Goal: Transaction & Acquisition: Purchase product/service

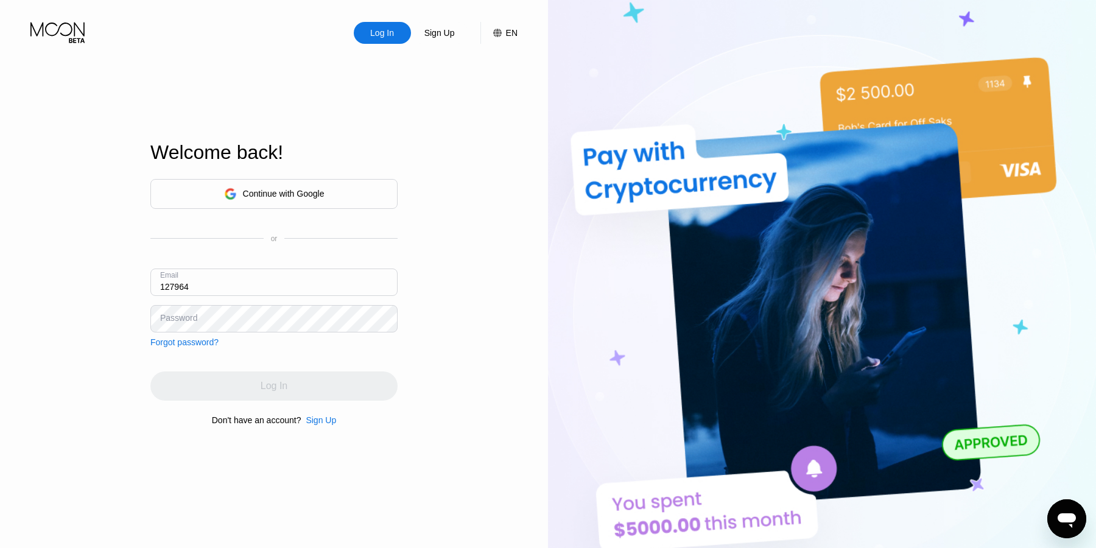
click at [223, 278] on input "127964" at bounding box center [273, 281] width 247 height 27
paste input "[EMAIL_ADDRESS][DOMAIN_NAME]"
type input "[EMAIL_ADDRESS][DOMAIN_NAME]"
click at [318, 338] on div "Continue with Google or Email rigging_accustom080@simplelogin.com Password Forg…" at bounding box center [273, 263] width 247 height 168
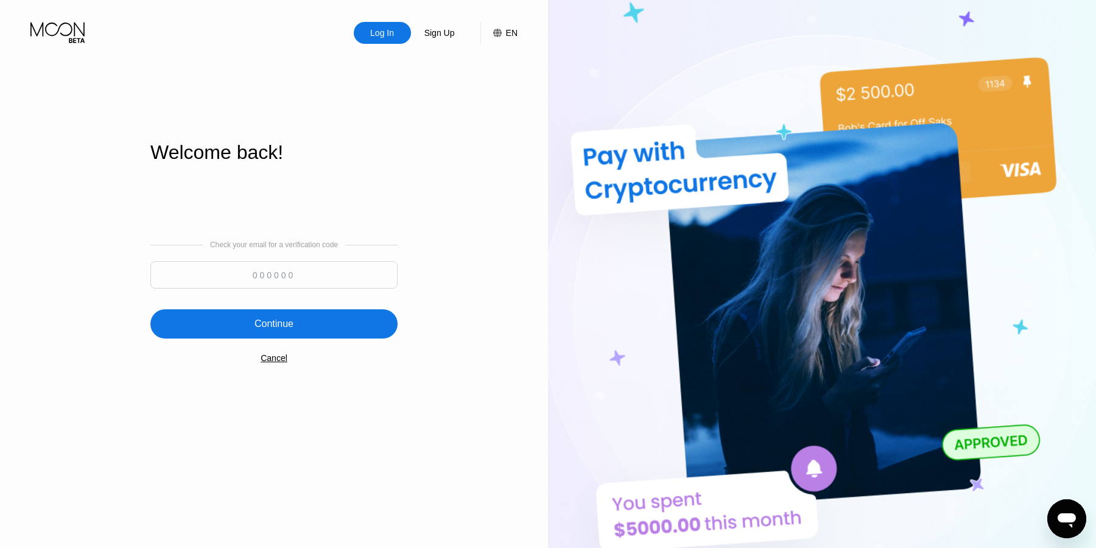
click at [296, 271] on input at bounding box center [273, 274] width 247 height 27
paste input "845764"
type input "845764"
click at [315, 326] on div "Continue" at bounding box center [273, 323] width 247 height 29
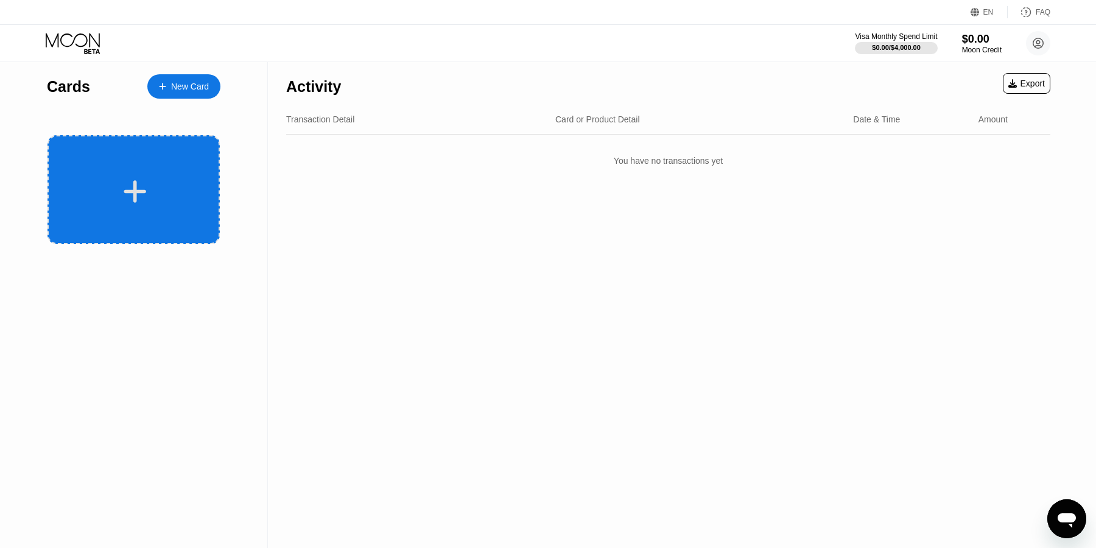
click at [155, 212] on div at bounding box center [133, 189] width 172 height 109
click at [108, 166] on div at bounding box center [133, 189] width 172 height 109
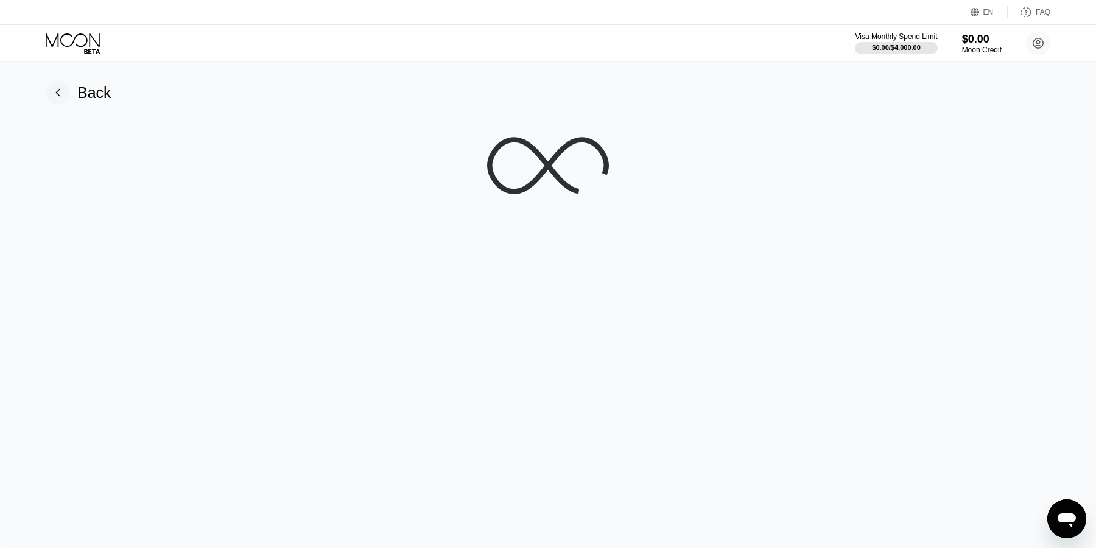
drag, startPoint x: 567, startPoint y: 145, endPoint x: 448, endPoint y: 169, distance: 121.0
click at [456, 178] on div at bounding box center [547, 166] width 1059 height 122
click at [514, 103] on div "Back" at bounding box center [548, 305] width 1096 height 486
drag, startPoint x: 514, startPoint y: 103, endPoint x: 386, endPoint y: 144, distance: 133.4
click at [386, 144] on div "Back" at bounding box center [548, 305] width 1096 height 486
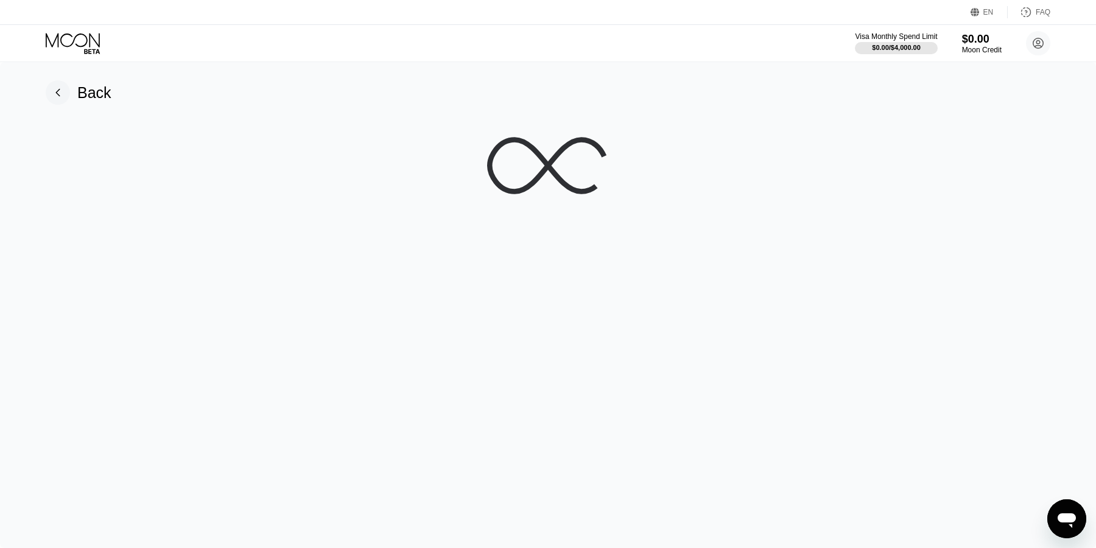
drag, startPoint x: 438, startPoint y: 164, endPoint x: 527, endPoint y: 202, distance: 96.5
click at [527, 202] on div at bounding box center [547, 166] width 1059 height 122
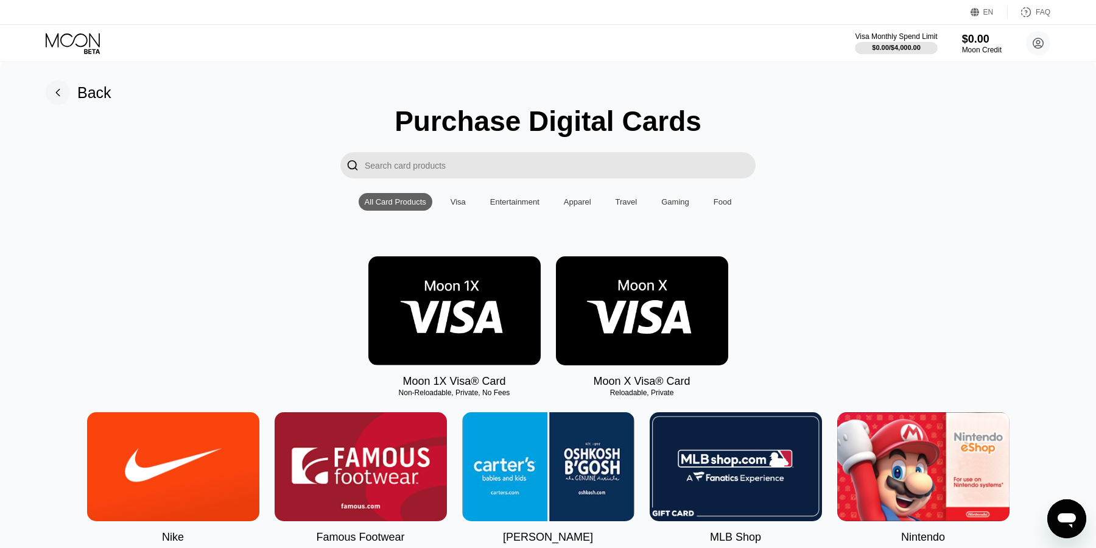
click at [459, 340] on img at bounding box center [454, 310] width 172 height 109
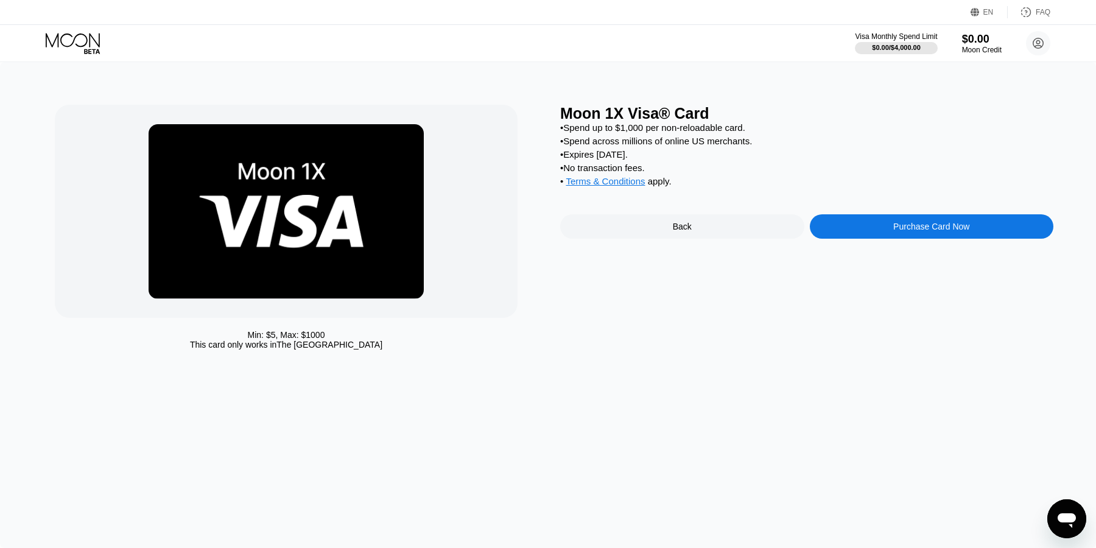
click at [715, 229] on div "Back" at bounding box center [682, 226] width 244 height 24
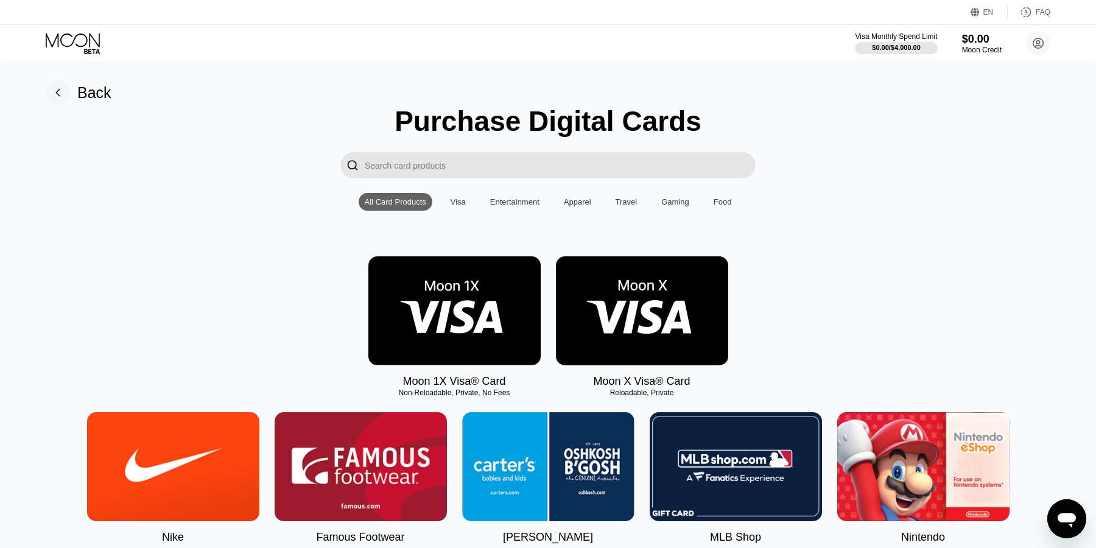
click at [656, 346] on img at bounding box center [642, 310] width 172 height 109
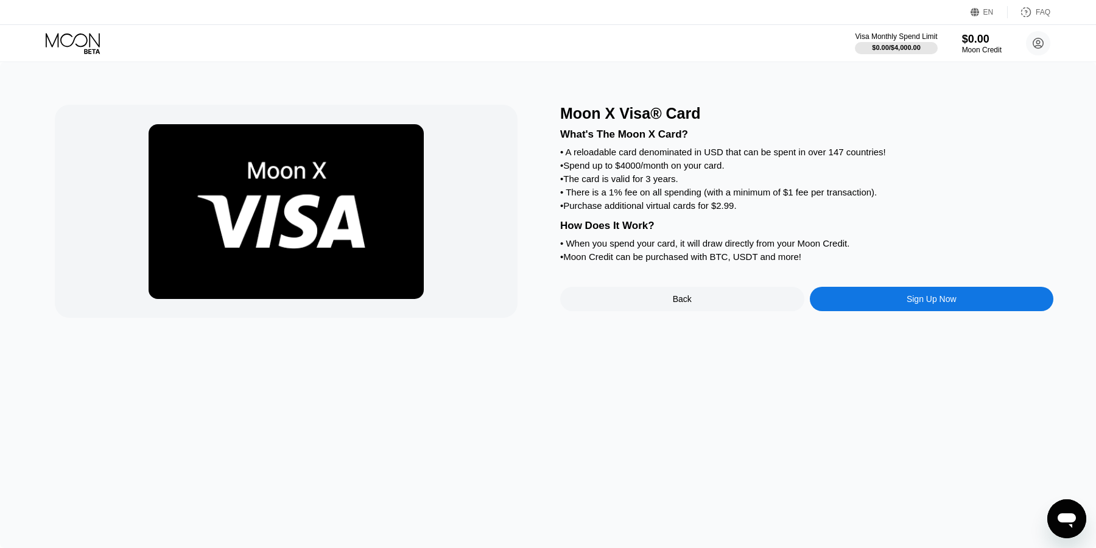
click at [901, 301] on div "Sign Up Now" at bounding box center [931, 299] width 244 height 24
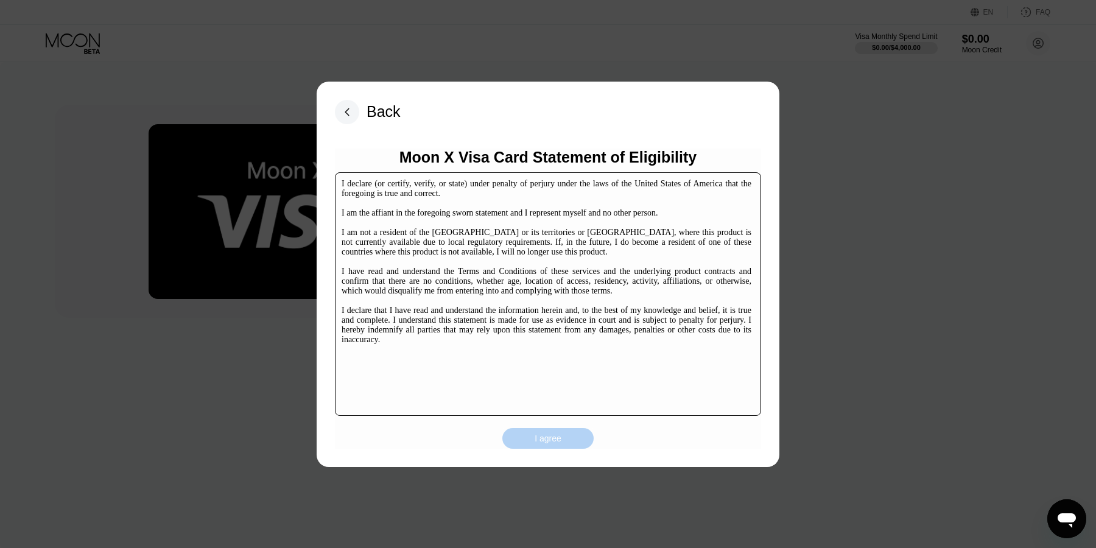
click at [532, 441] on div "I agree" at bounding box center [547, 438] width 91 height 21
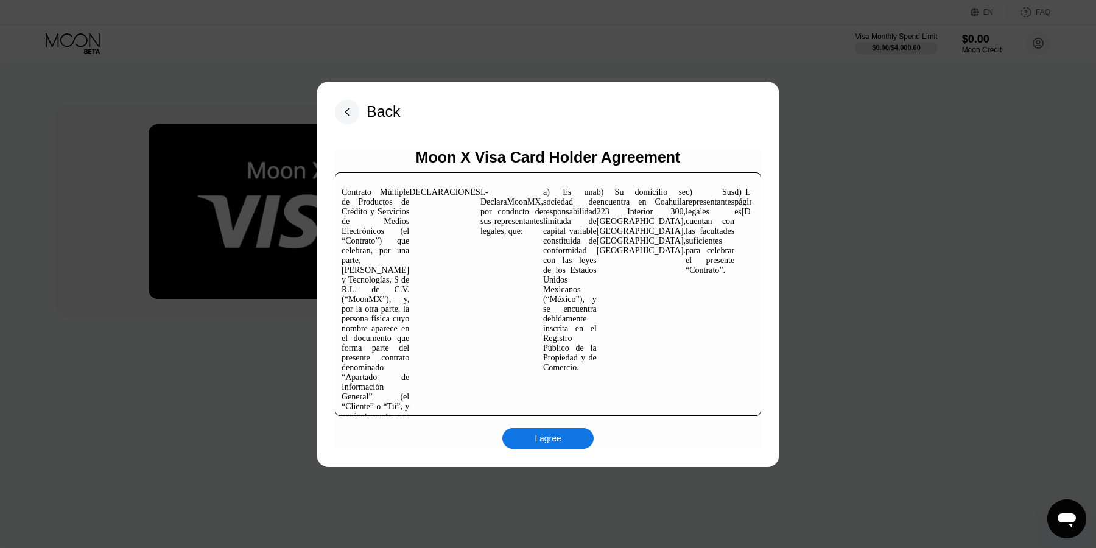
scroll to position [62, 0]
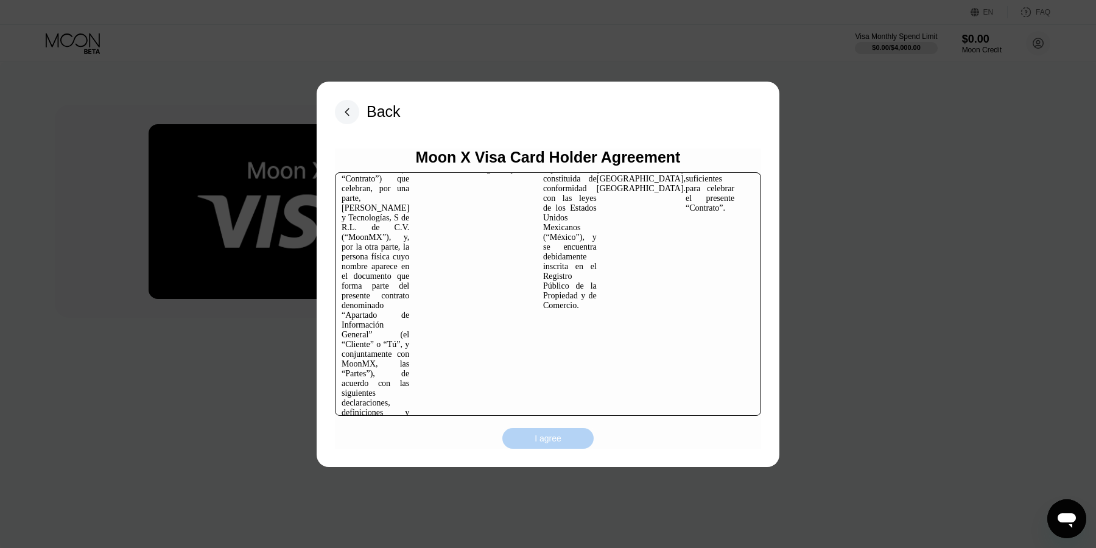
click at [532, 441] on div "I agree" at bounding box center [547, 438] width 91 height 21
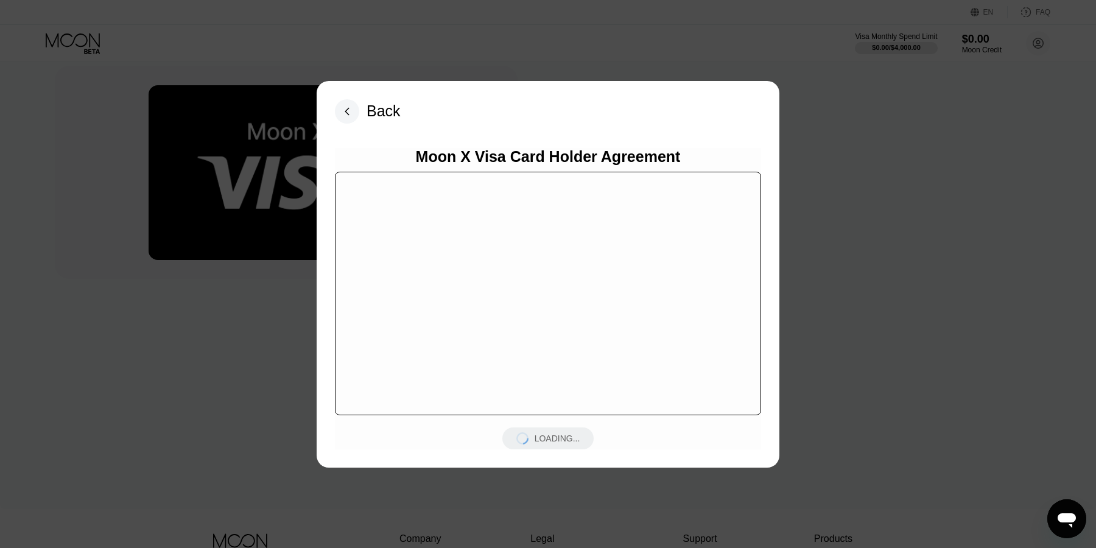
scroll to position [69, 0]
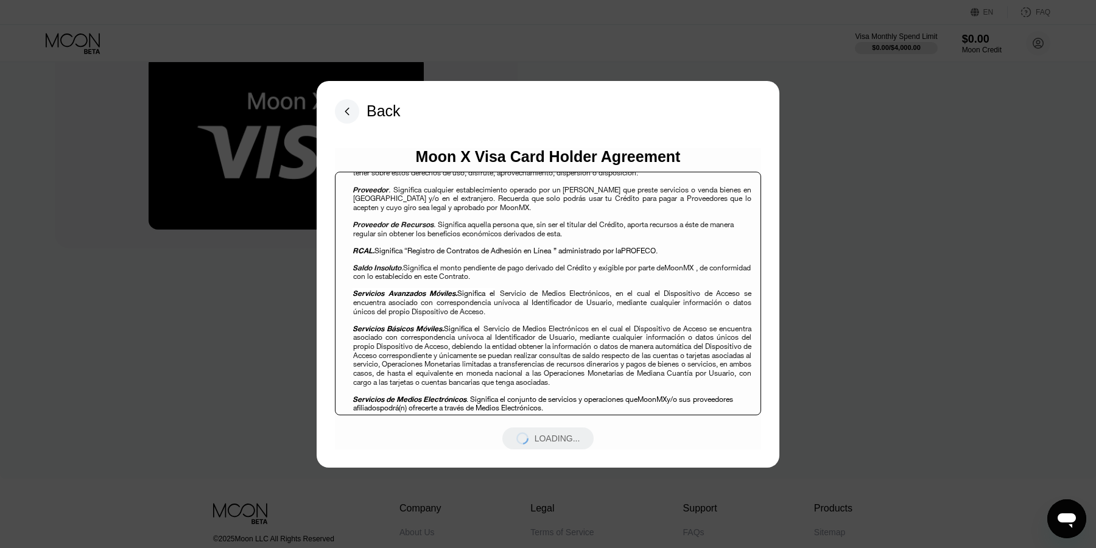
scroll to position [1552, 0]
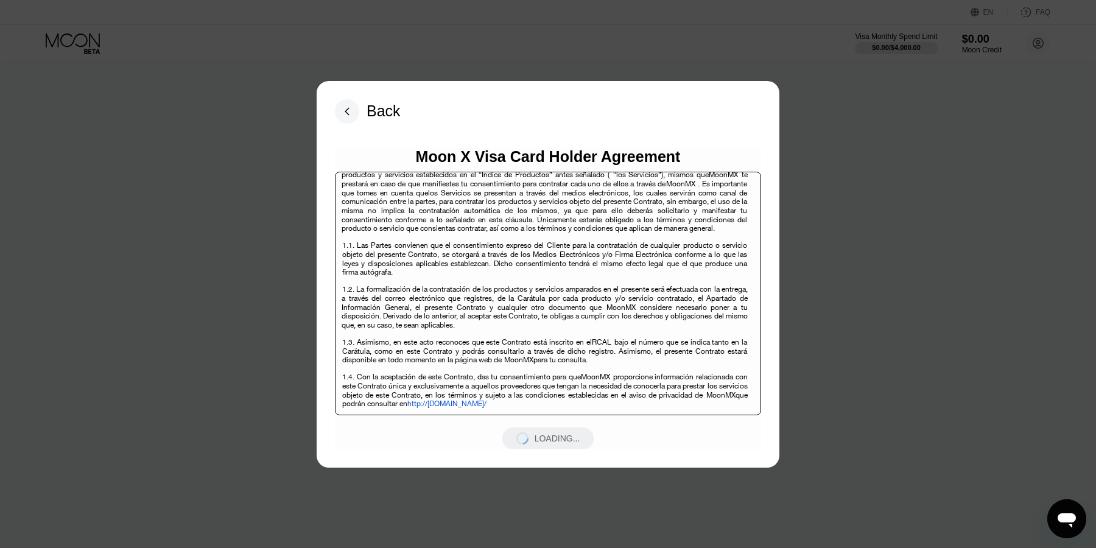
scroll to position [2111, 0]
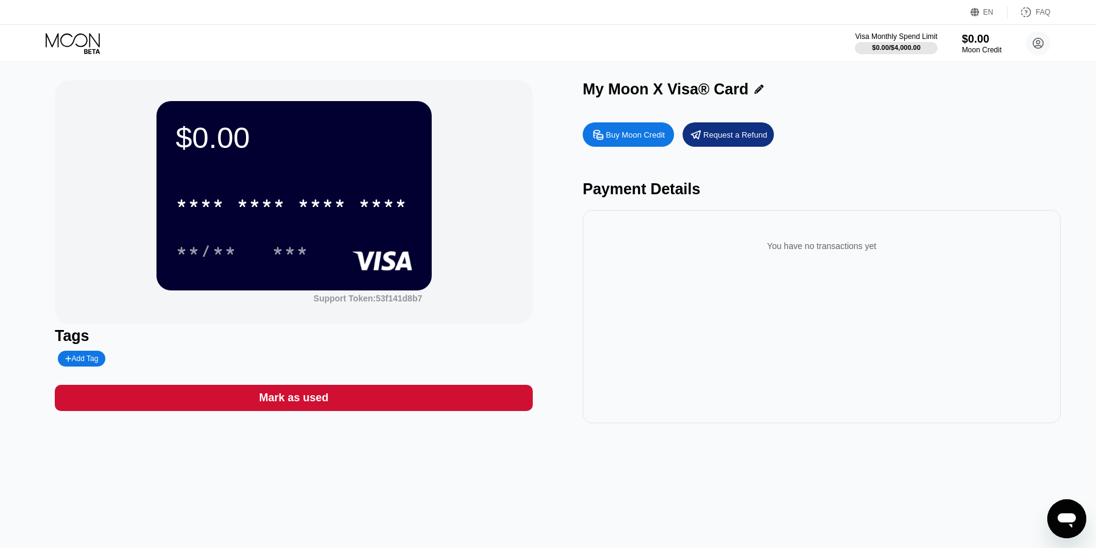
click at [327, 272] on div "$0.00 * * * * * * * * * * * * **** **/** ***" at bounding box center [293, 195] width 275 height 189
click at [344, 296] on div "Support Token: 53f141d8b7" at bounding box center [367, 298] width 109 height 10
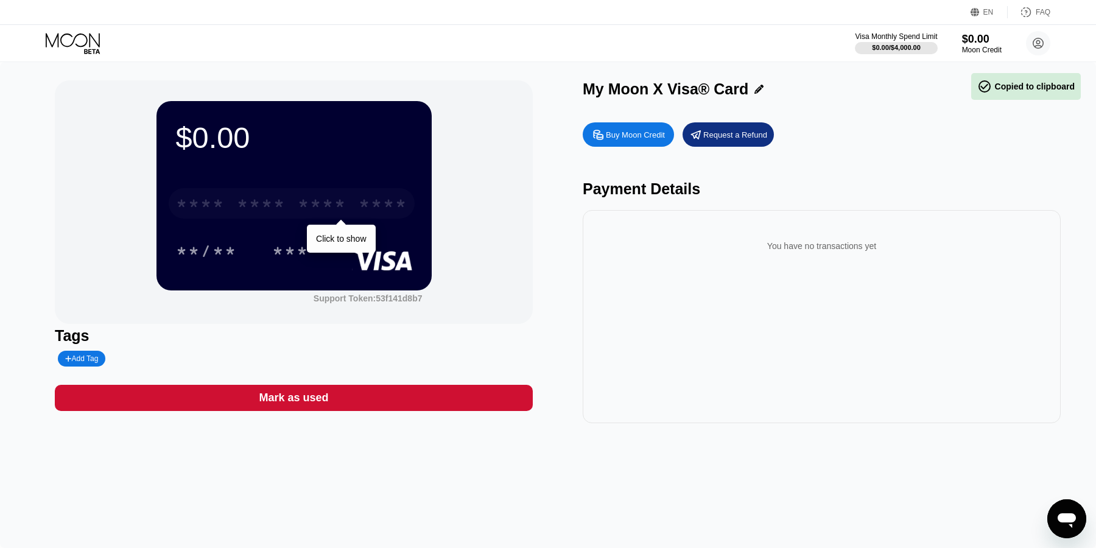
click at [200, 211] on div "* * * *" at bounding box center [200, 204] width 49 height 19
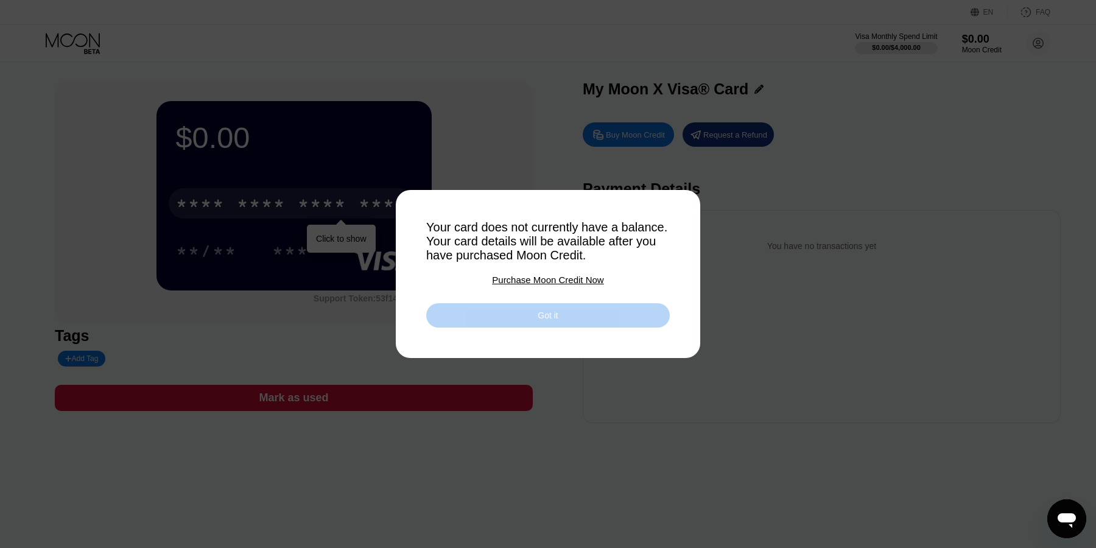
click at [554, 323] on div "Got it" at bounding box center [547, 315] width 243 height 24
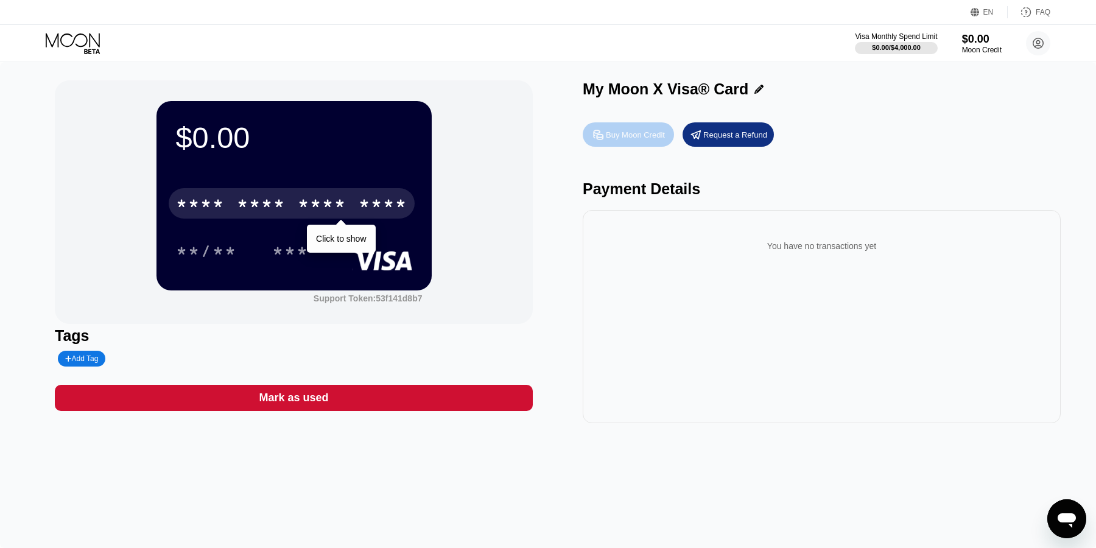
click at [648, 143] on div "Buy Moon Credit" at bounding box center [627, 134] width 91 height 24
type input "0"
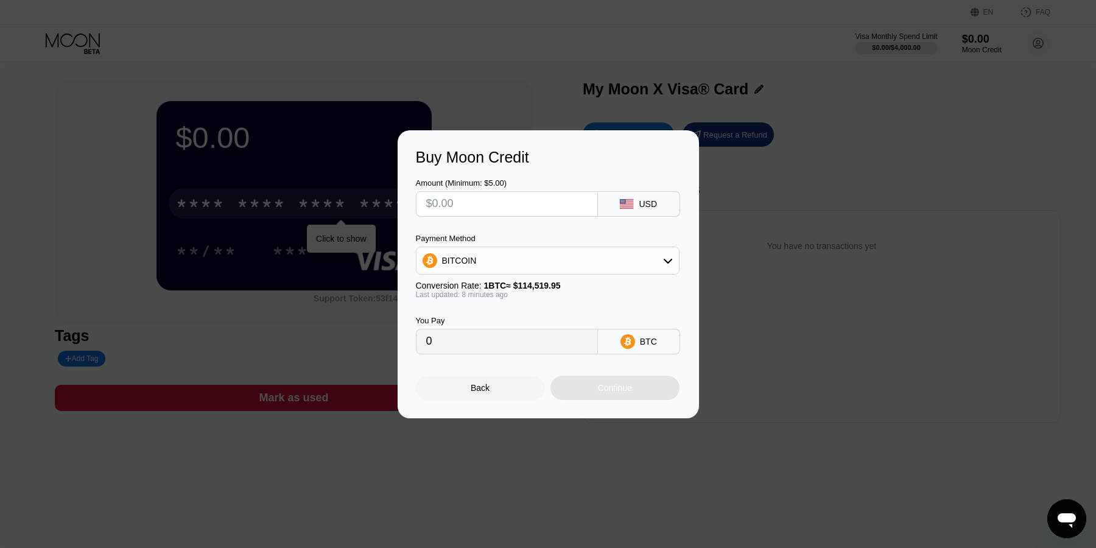
click at [590, 252] on div "BITCOIN" at bounding box center [547, 260] width 262 height 24
click at [564, 294] on div "BITCOIN" at bounding box center [554, 294] width 229 height 10
click at [641, 330] on div "BTC" at bounding box center [639, 342] width 82 height 26
click at [641, 337] on div "BTC" at bounding box center [639, 342] width 82 height 26
click at [634, 352] on div "BTC" at bounding box center [639, 342] width 82 height 26
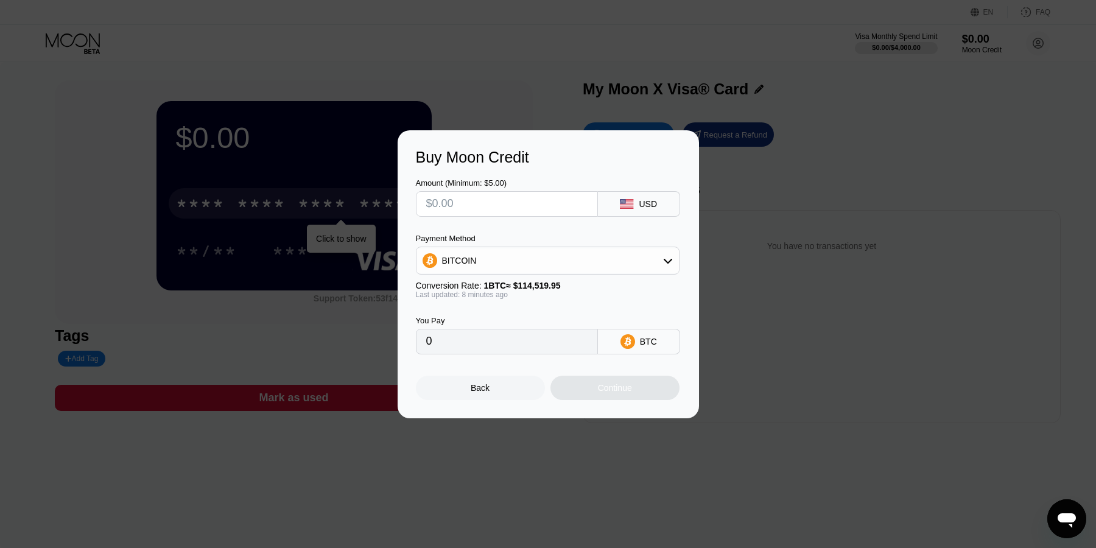
click at [641, 295] on div "Last updated: 8 minutes ago" at bounding box center [548, 294] width 264 height 9
click at [572, 203] on input "text" at bounding box center [506, 204] width 161 height 24
type input "$5"
type input "0.00004367"
type input "$5"
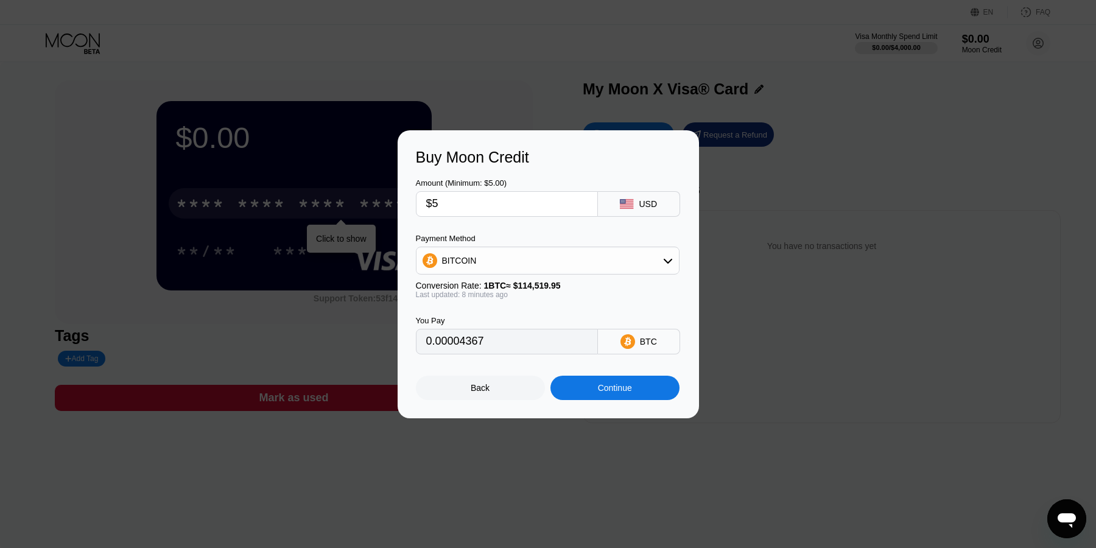
click at [623, 337] on icon at bounding box center [627, 341] width 15 height 15
click at [611, 397] on div "Continue" at bounding box center [614, 388] width 129 height 24
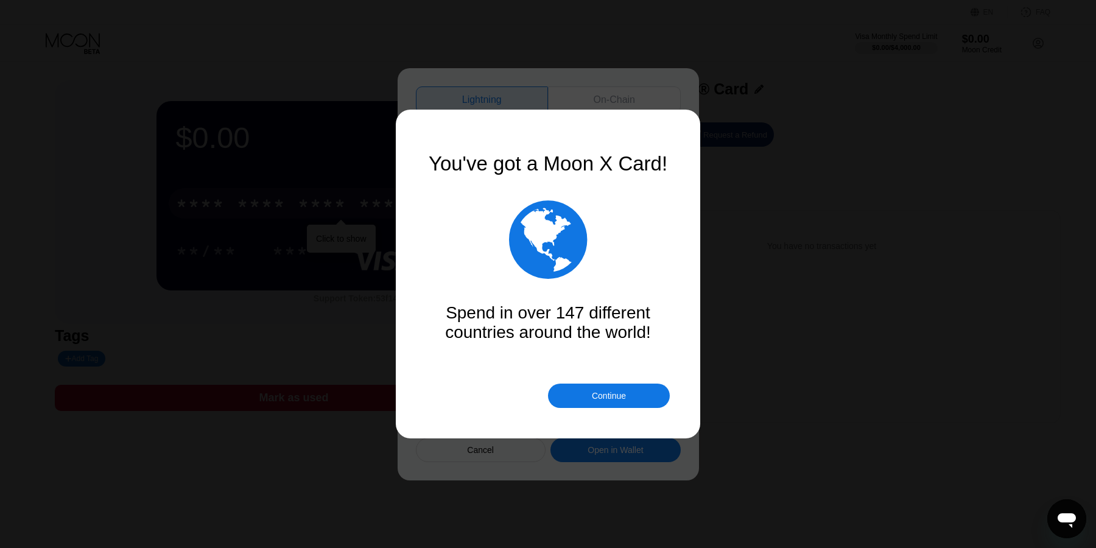
click at [593, 386] on div "Continue" at bounding box center [609, 395] width 122 height 24
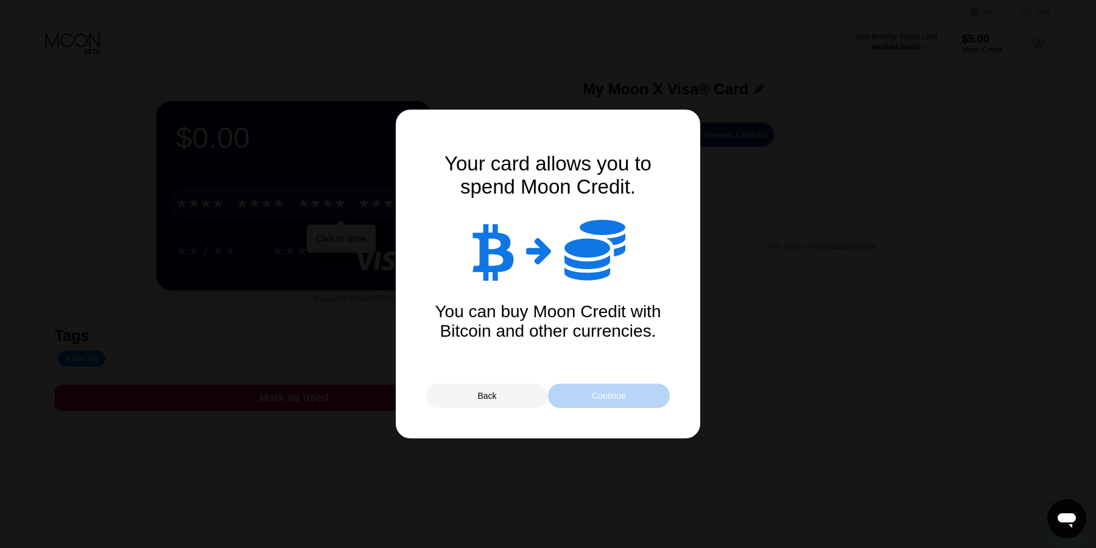
click at [609, 401] on div "Continue" at bounding box center [609, 395] width 122 height 24
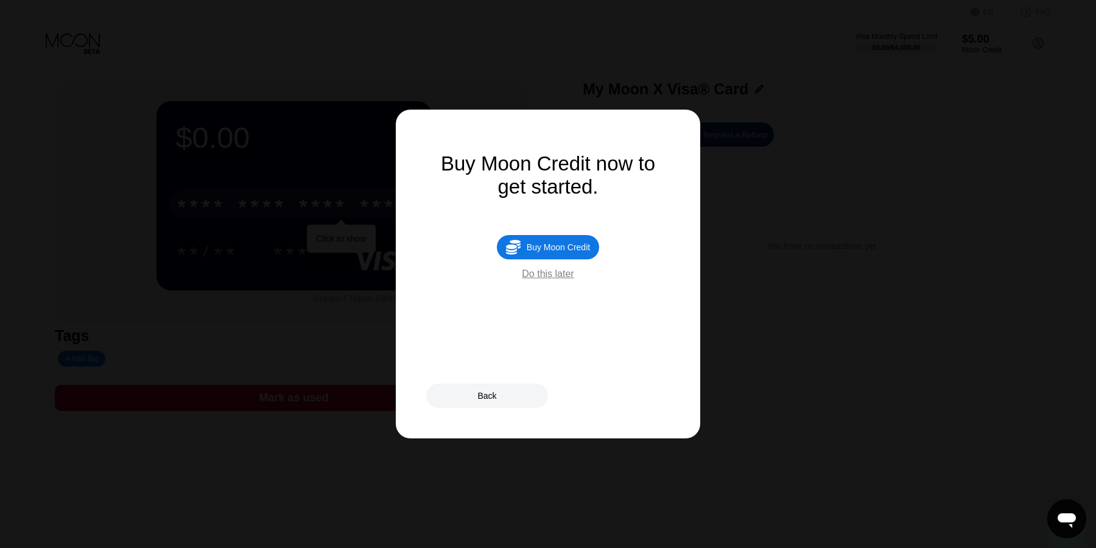
click at [549, 277] on div "Do this later" at bounding box center [548, 273] width 52 height 11
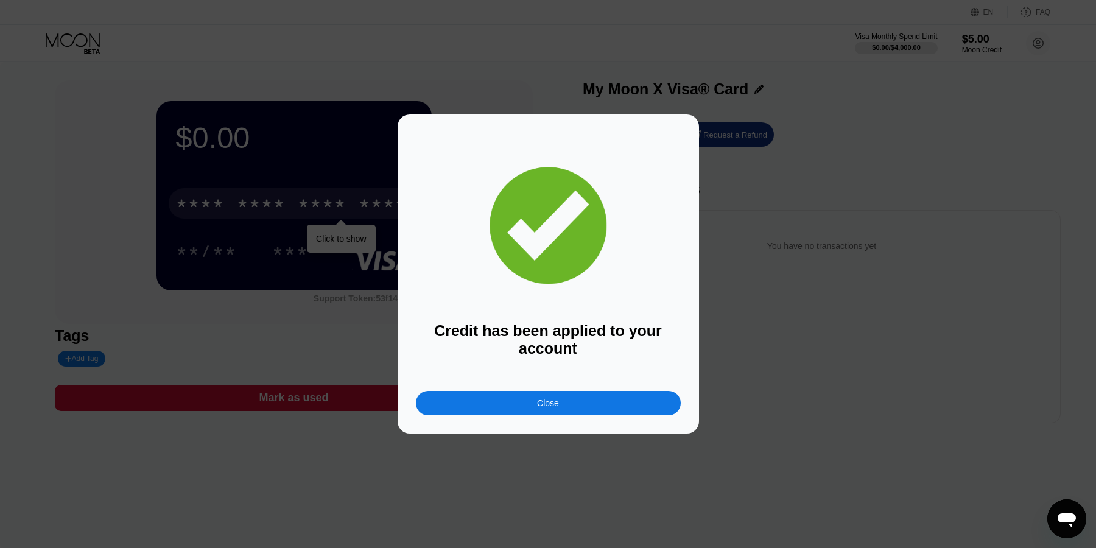
click at [556, 419] on div "Credit has been applied to your account Close" at bounding box center [547, 273] width 301 height 319
click at [554, 413] on div "Close" at bounding box center [548, 403] width 265 height 24
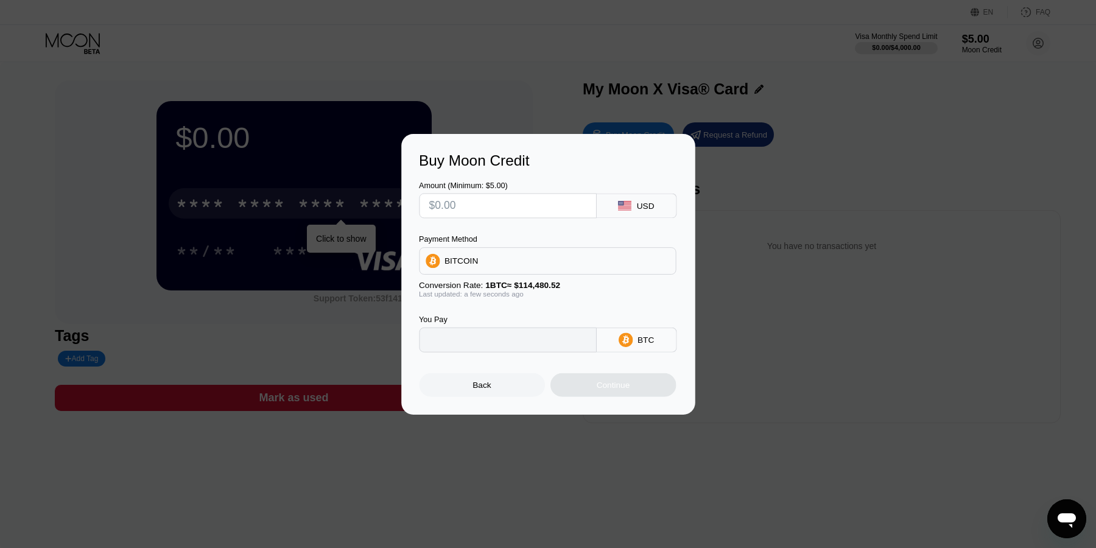
type input "0"
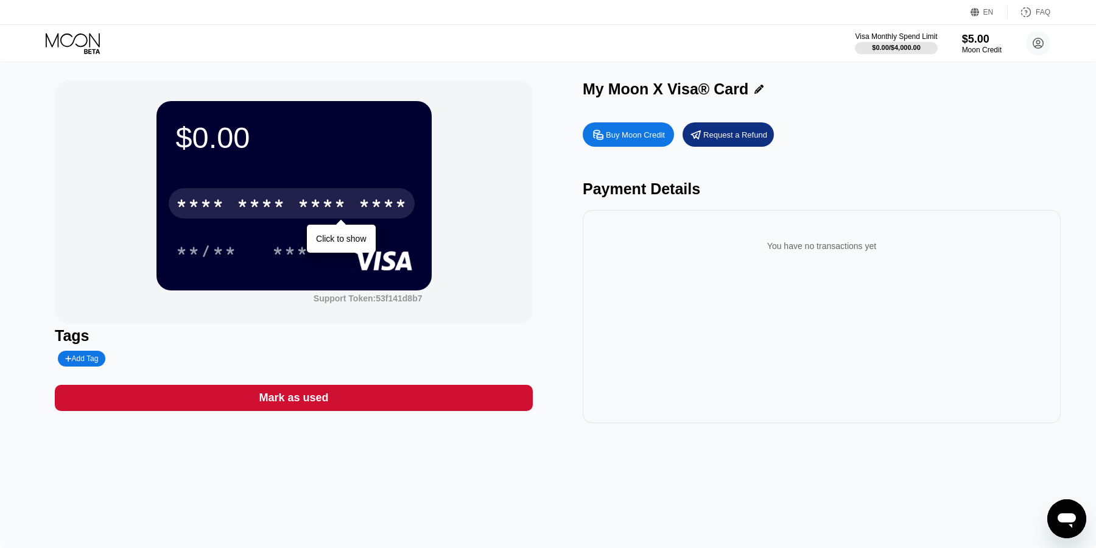
click at [314, 204] on div "* * * *" at bounding box center [322, 204] width 49 height 19
click at [261, 208] on div "* * * *" at bounding box center [261, 204] width 49 height 19
